Goal: Book appointment/travel/reservation

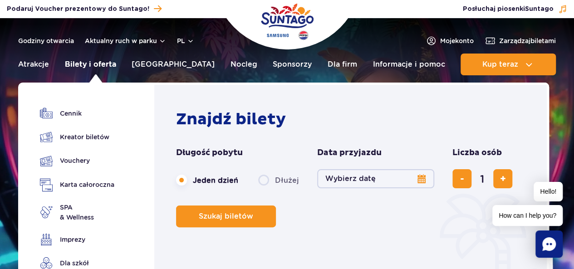
click at [88, 62] on link "Bilety i oferta" at bounding box center [90, 65] width 51 height 22
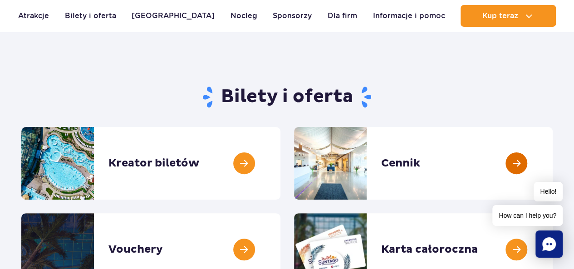
click at [553, 159] on link at bounding box center [553, 163] width 0 height 73
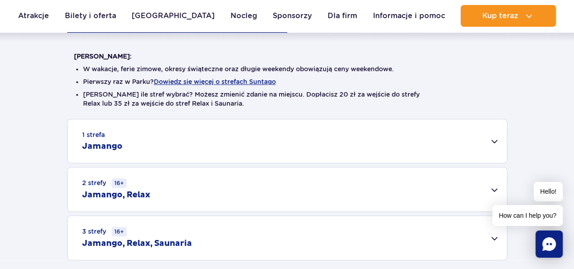
scroll to position [272, 0]
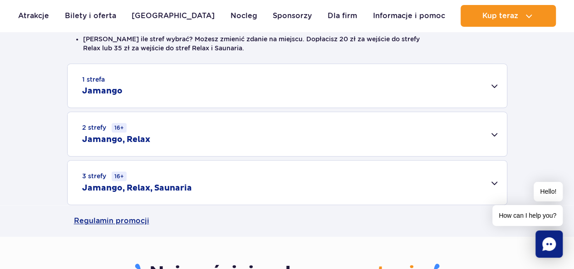
click at [493, 181] on div "3 strefy 16+ Jamango, Relax, Saunaria" at bounding box center [287, 183] width 439 height 44
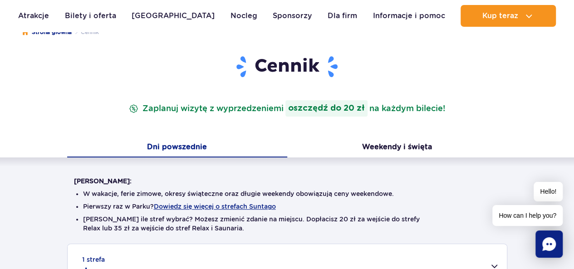
scroll to position [91, 0]
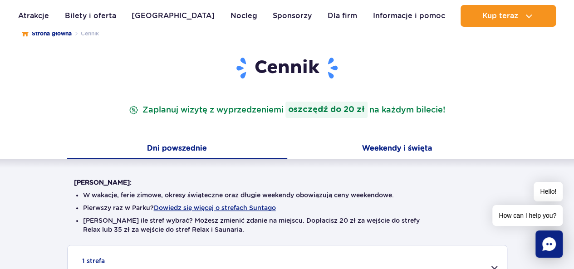
click at [389, 144] on button "Weekendy i święta" at bounding box center [397, 149] width 220 height 19
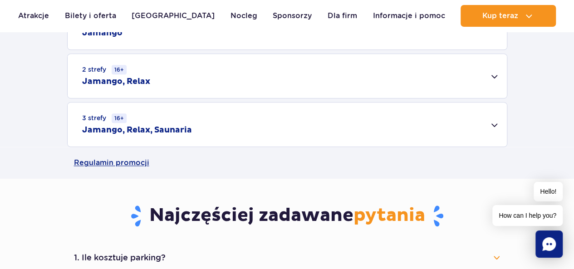
scroll to position [318, 0]
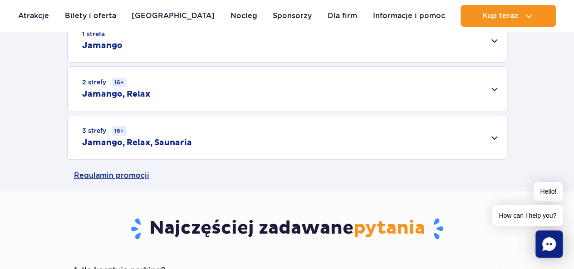
click at [473, 132] on div "3 strefy 16+ Jamango, Relax, Saunaria" at bounding box center [287, 137] width 439 height 44
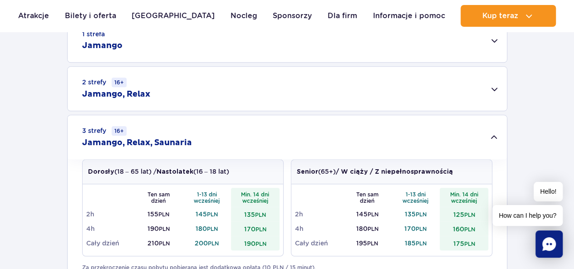
click at [231, 151] on div "3 strefy 16+ Jamango, Relax, Saunaria" at bounding box center [287, 137] width 439 height 44
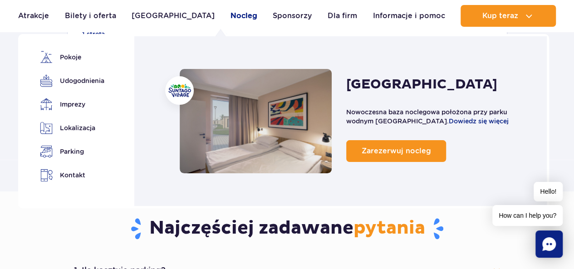
click at [231, 19] on link "Nocleg" at bounding box center [244, 16] width 27 height 22
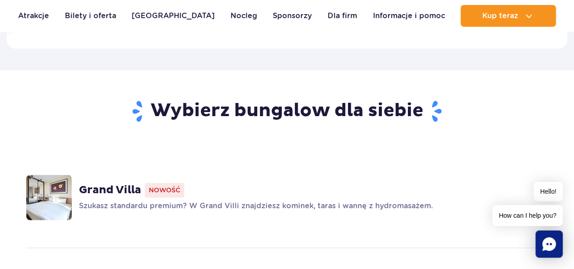
scroll to position [636, 0]
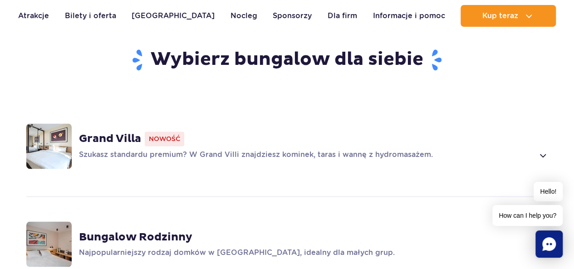
click at [544, 150] on span at bounding box center [543, 155] width 10 height 11
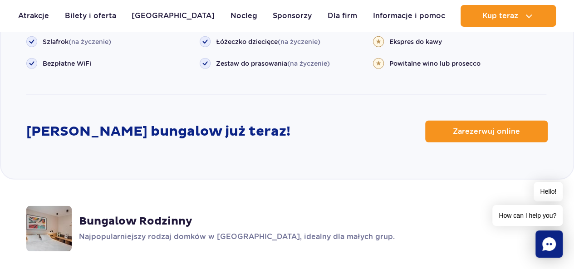
scroll to position [1222, 0]
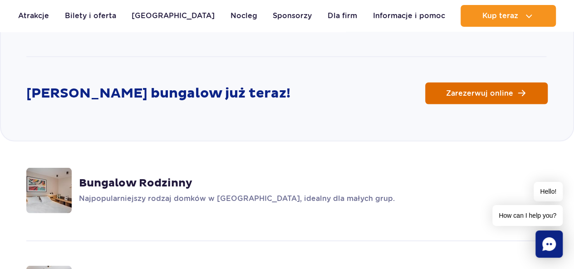
click at [506, 90] on span "Zarezerwuj online" at bounding box center [479, 93] width 67 height 7
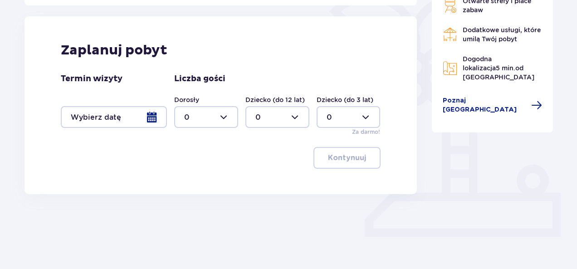
scroll to position [235, 0]
